Goal: Browse casually: Explore the website without a specific task or goal

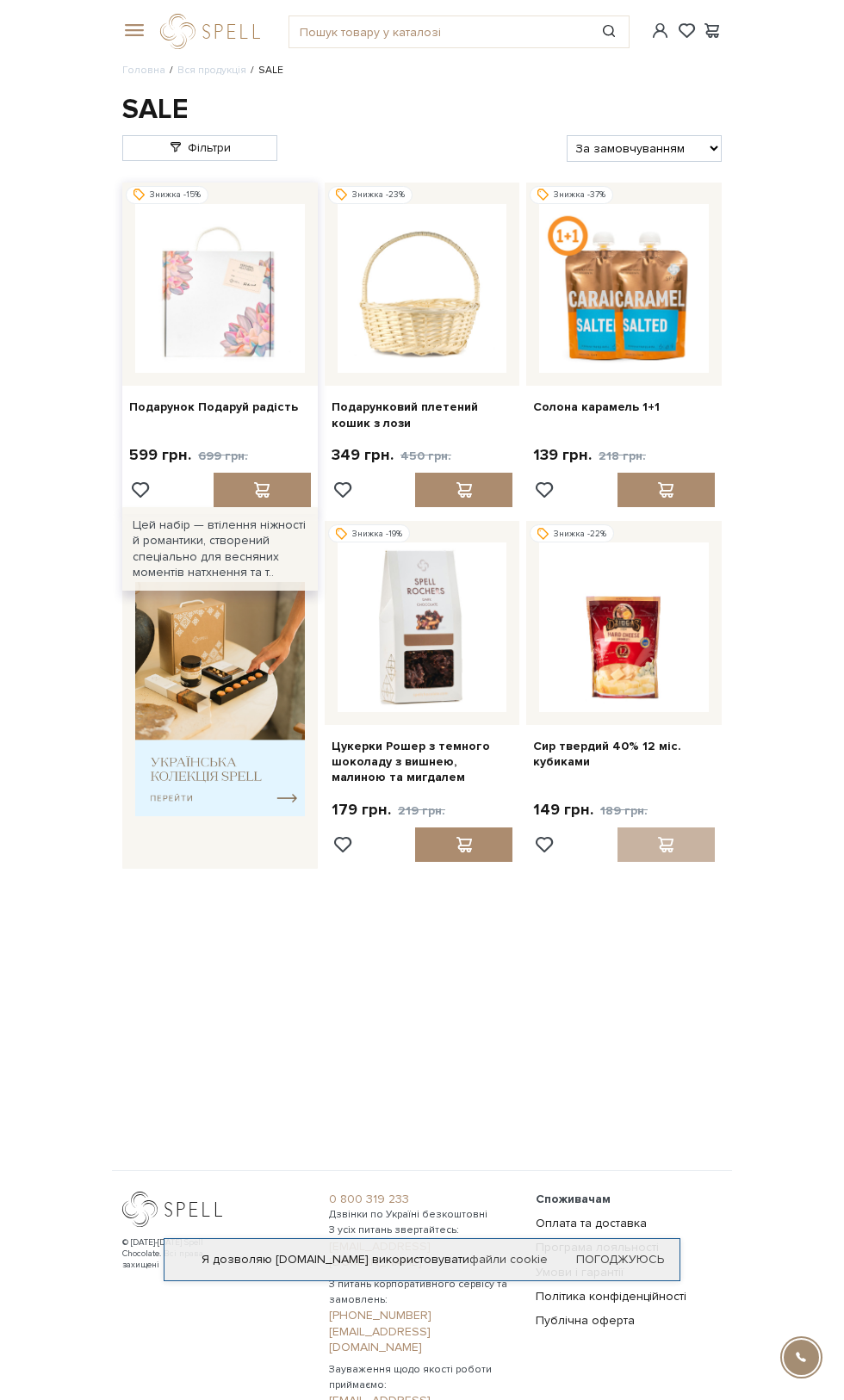
click at [222, 335] on img at bounding box center [220, 289] width 169 height 169
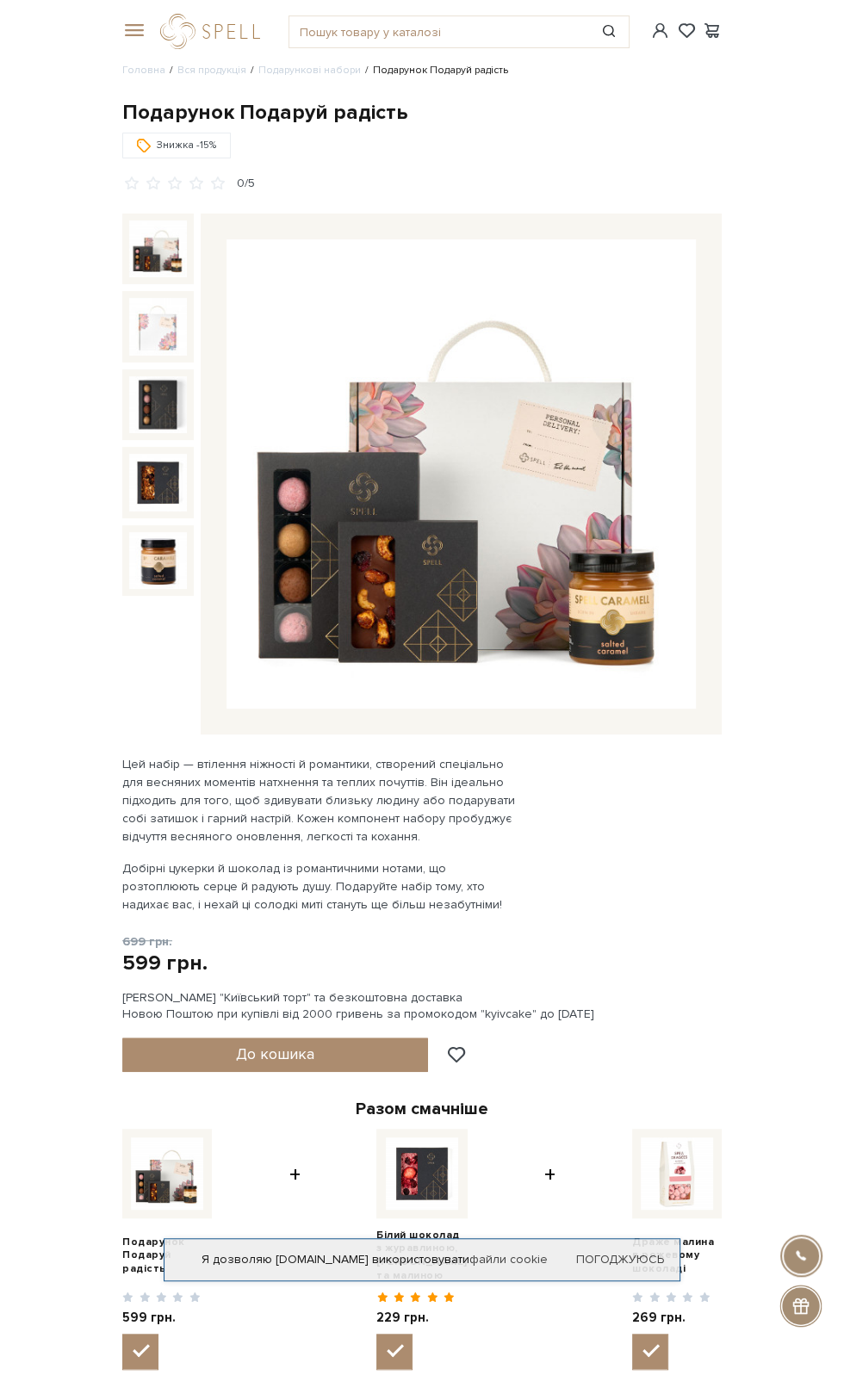
click at [173, 330] on img at bounding box center [158, 327] width 57 height 57
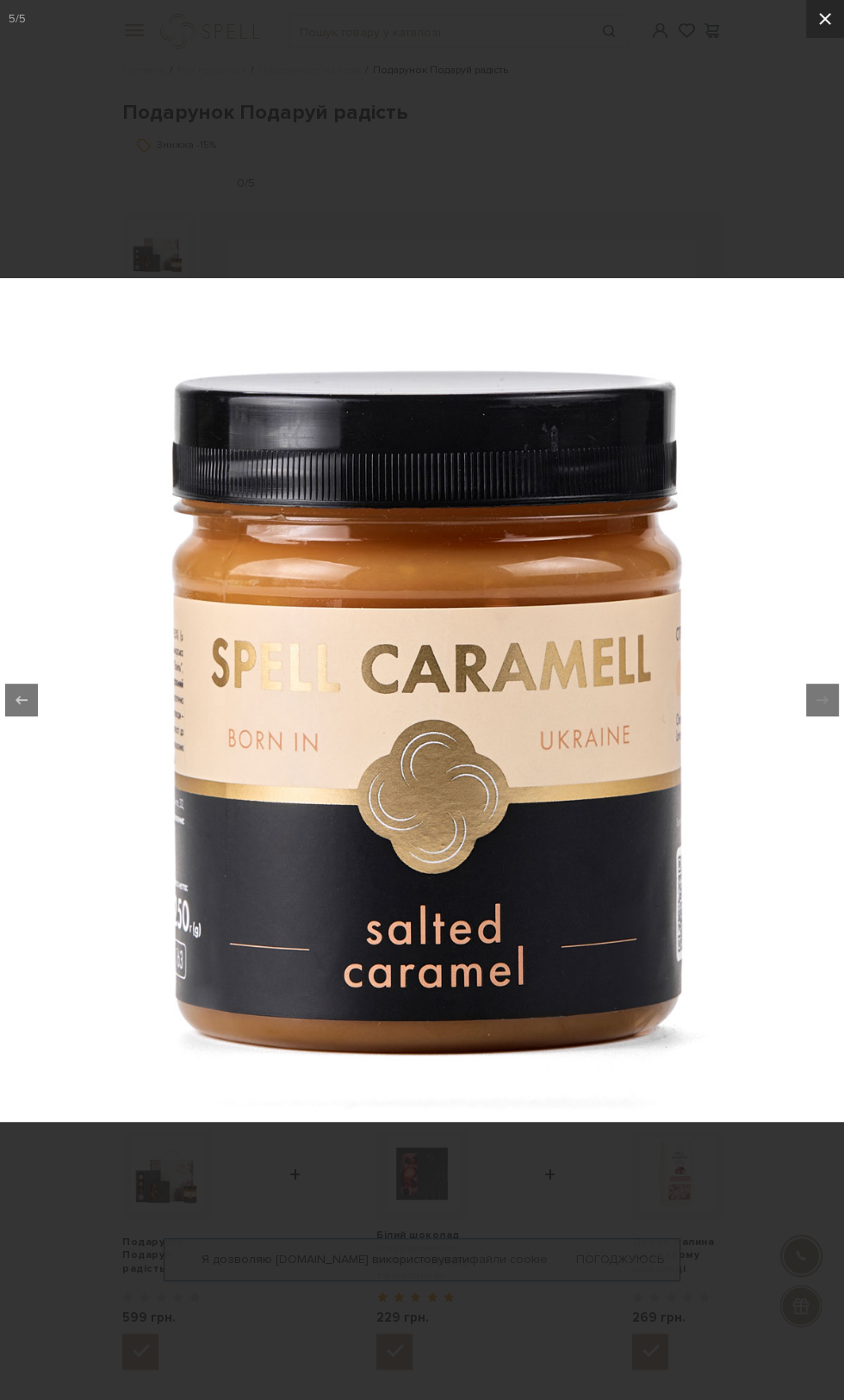
click at [824, 18] on icon at bounding box center [825, 19] width 12 height 12
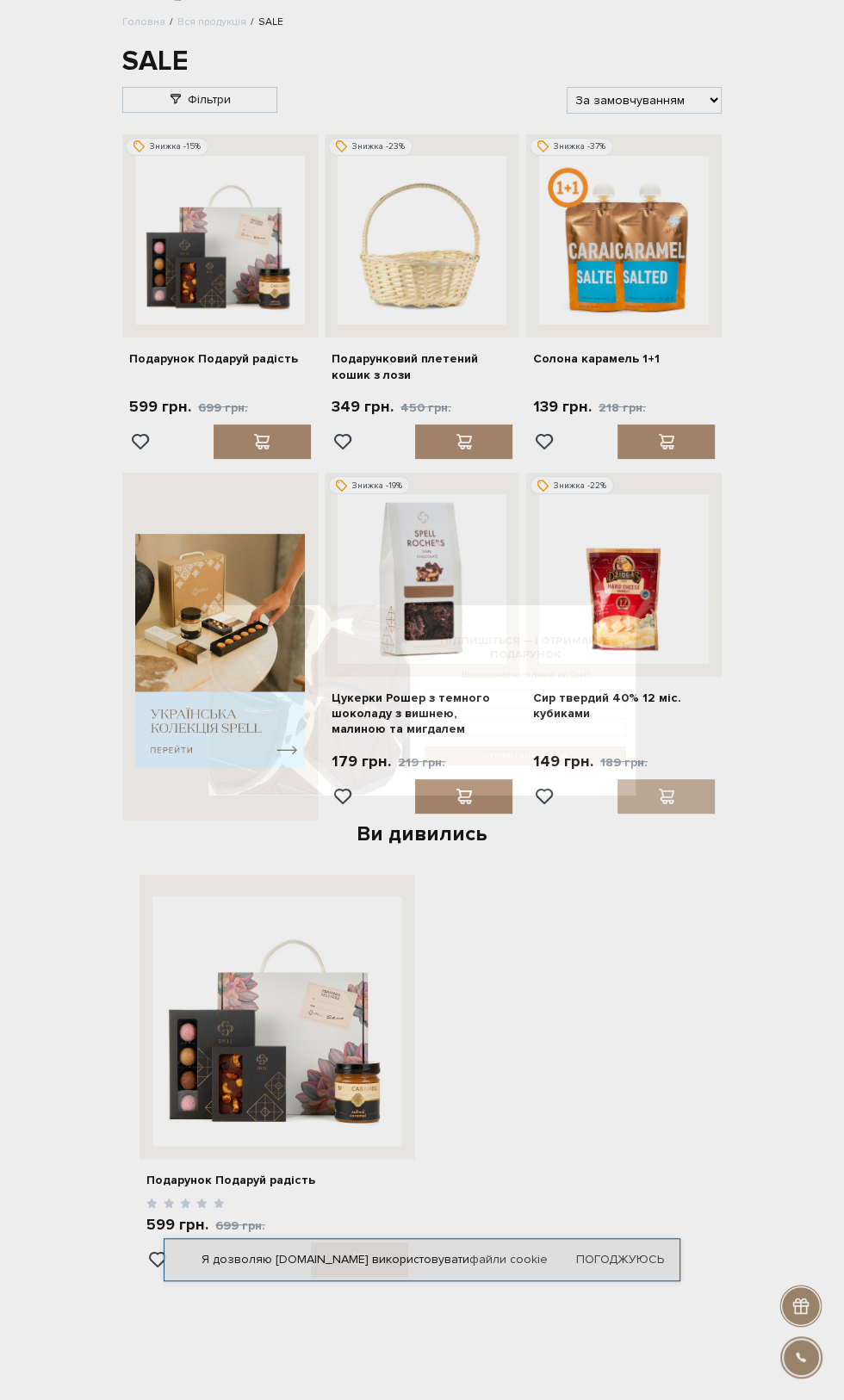
scroll to position [49, 0]
